Goal: Check status: Check status

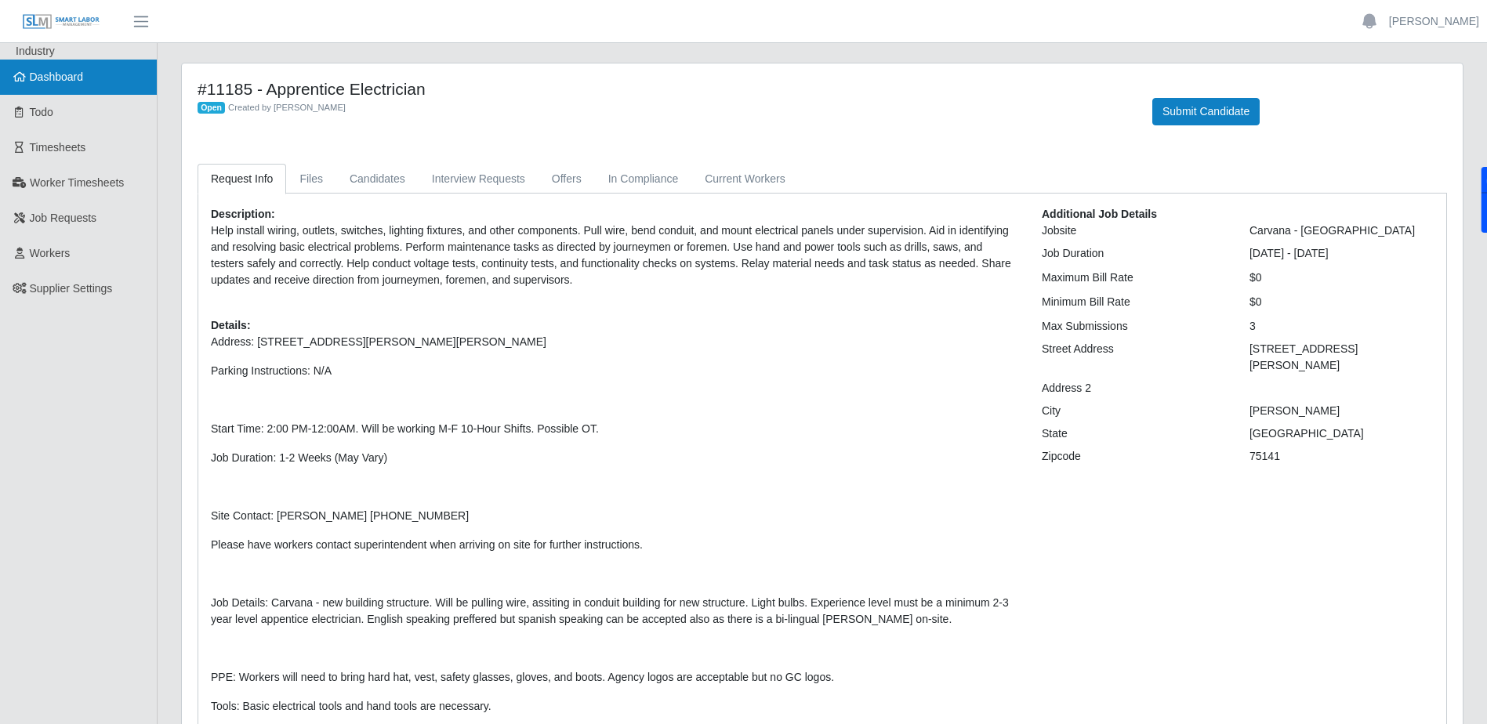
click at [57, 85] on link "Dashboard" at bounding box center [78, 77] width 157 height 35
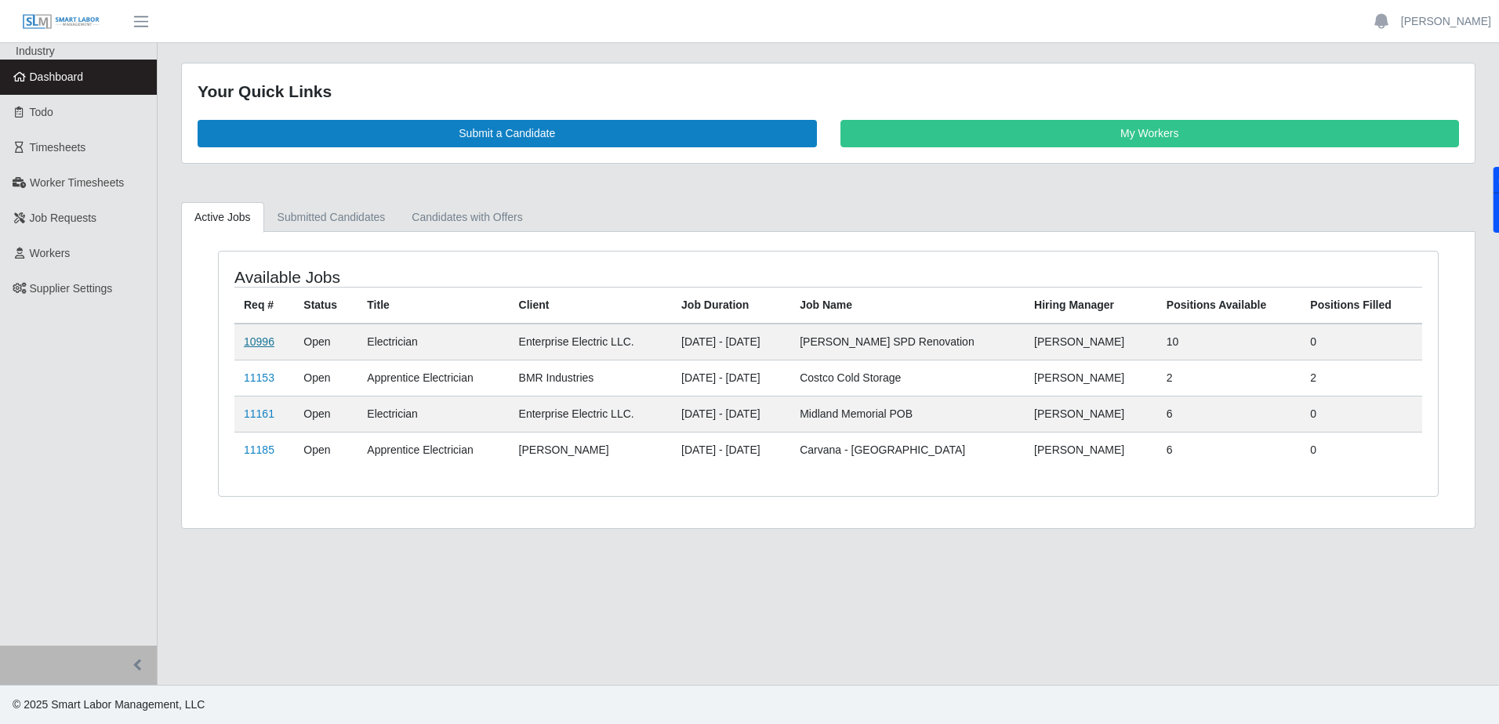
click at [252, 346] on link "10996" at bounding box center [259, 342] width 31 height 13
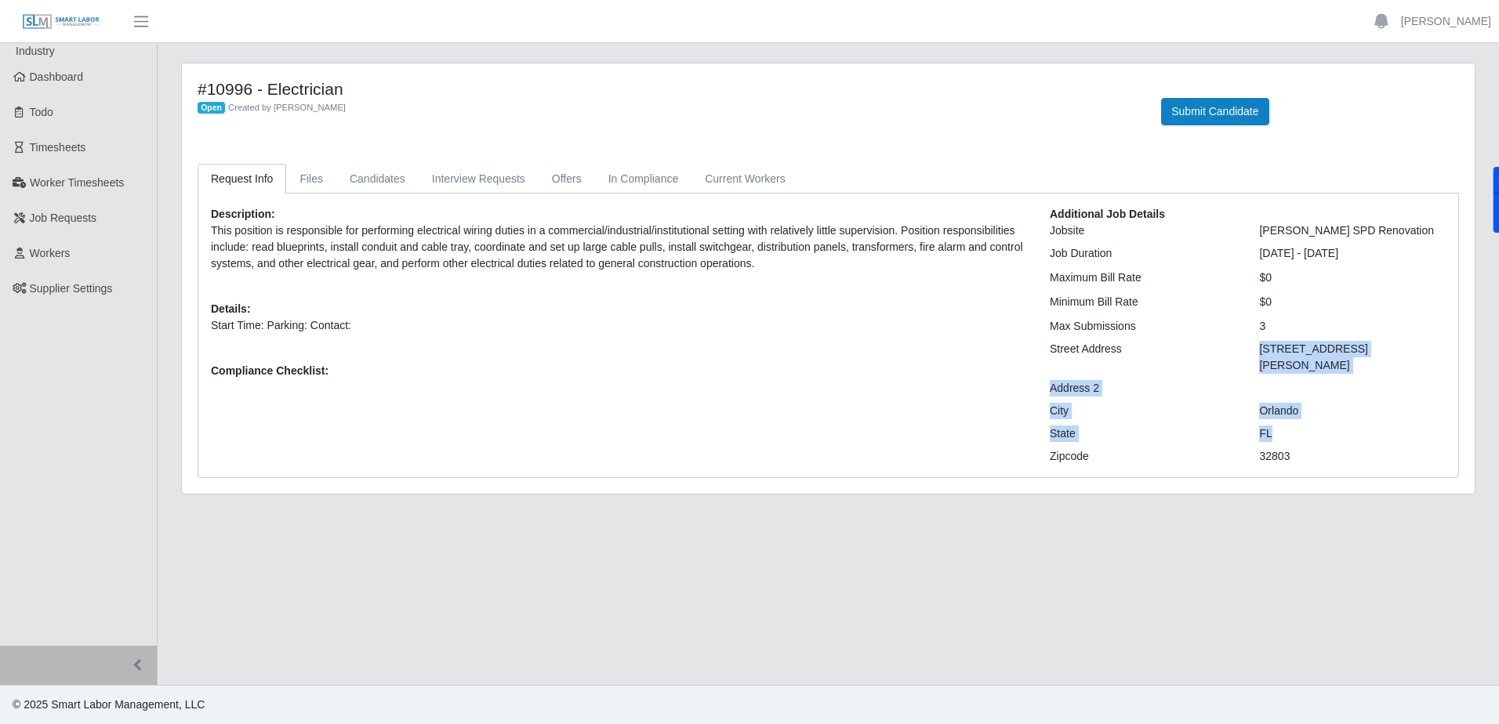
drag, startPoint x: 1259, startPoint y: 347, endPoint x: 1301, endPoint y: 409, distance: 75.2
click at [1301, 409] on div "Additional Job Details Jobsite AHO Sherman SPD Renovation Job Duration 08/09/20…" at bounding box center [1247, 335] width 419 height 259
copy div "601 E Rollins St Address 2 City Orlando State FL"
click at [22, 86] on link "Dashboard" at bounding box center [78, 77] width 157 height 35
